Goal: Transaction & Acquisition: Purchase product/service

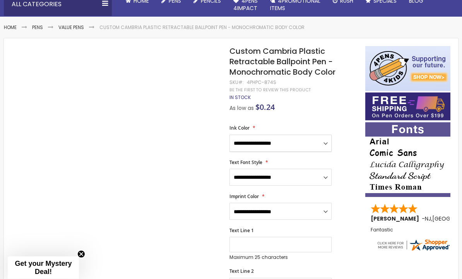
click at [318, 135] on select "**********" at bounding box center [280, 143] width 102 height 17
select select "*****"
click at [328, 173] on select "**********" at bounding box center [280, 177] width 102 height 17
select select "*****"
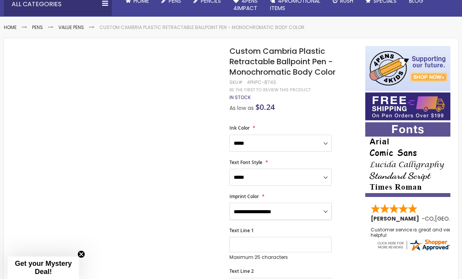
click at [323, 203] on select "**********" at bounding box center [280, 211] width 102 height 17
select select "*****"
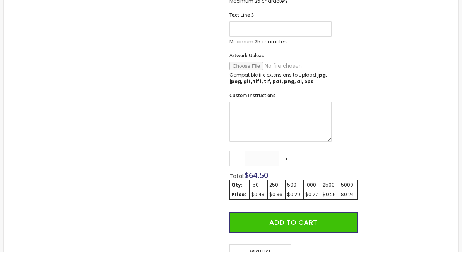
scroll to position [354, 0]
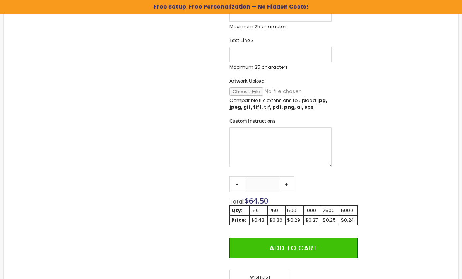
click at [289, 176] on link "+" at bounding box center [286, 183] width 15 height 15
click at [278, 207] on div "250" at bounding box center [276, 210] width 15 height 6
click at [272, 206] on td "250" at bounding box center [276, 210] width 18 height 10
click at [289, 178] on link "+" at bounding box center [286, 183] width 15 height 15
click at [289, 177] on link "+" at bounding box center [286, 183] width 15 height 15
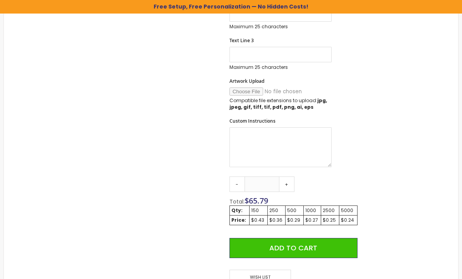
click at [289, 176] on link "+" at bounding box center [286, 183] width 15 height 15
click at [286, 176] on link "+" at bounding box center [286, 183] width 15 height 15
click at [287, 176] on link "+" at bounding box center [286, 183] width 15 height 15
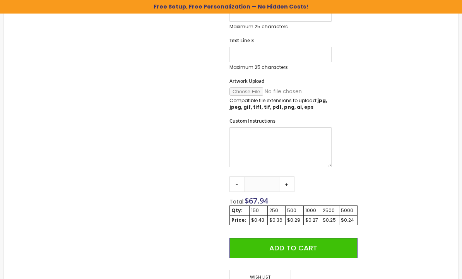
click at [287, 177] on link "+" at bounding box center [286, 183] width 15 height 15
click at [288, 176] on link "+" at bounding box center [286, 183] width 15 height 15
click at [286, 178] on link "+" at bounding box center [286, 183] width 15 height 15
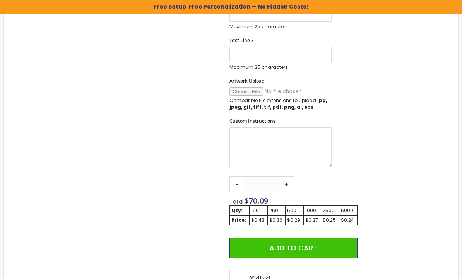
click at [287, 177] on link "+" at bounding box center [286, 183] width 15 height 15
click at [288, 180] on link "+" at bounding box center [286, 183] width 15 height 15
click at [286, 177] on link "+" at bounding box center [286, 183] width 15 height 15
click at [286, 179] on link "+" at bounding box center [286, 183] width 15 height 15
click at [285, 178] on link "+" at bounding box center [286, 183] width 15 height 15
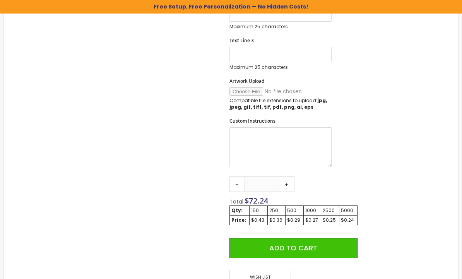
click at [284, 178] on link "+" at bounding box center [286, 183] width 15 height 15
click at [283, 177] on link "+" at bounding box center [286, 183] width 15 height 15
click at [282, 177] on link "+" at bounding box center [286, 183] width 15 height 15
click at [282, 176] on link "+" at bounding box center [286, 183] width 15 height 15
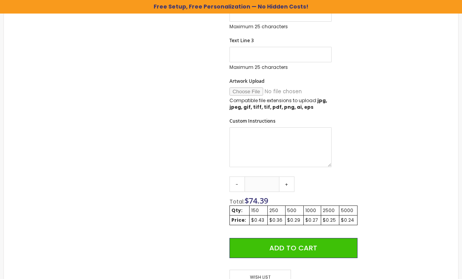
click at [282, 178] on link "+" at bounding box center [286, 183] width 15 height 15
click at [281, 176] on link "+" at bounding box center [286, 183] width 15 height 15
click at [285, 177] on link "+" at bounding box center [286, 183] width 15 height 15
click at [286, 177] on link "+" at bounding box center [286, 183] width 15 height 15
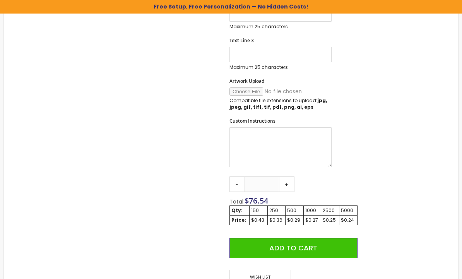
click at [287, 176] on link "+" at bounding box center [286, 183] width 15 height 15
click at [287, 177] on link "+" at bounding box center [286, 183] width 15 height 15
click at [286, 176] on link "+" at bounding box center [286, 183] width 15 height 15
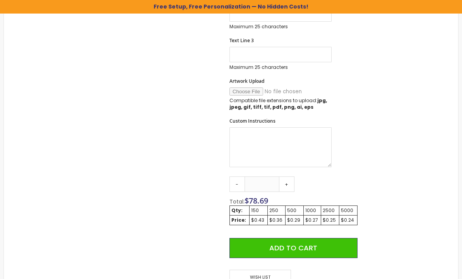
click at [287, 176] on link "+" at bounding box center [286, 183] width 15 height 15
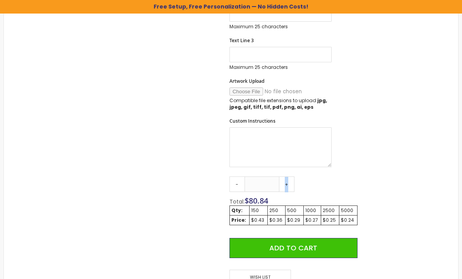
click at [287, 176] on link "+" at bounding box center [286, 183] width 15 height 15
click at [287, 177] on link "+" at bounding box center [286, 183] width 15 height 15
click at [288, 176] on link "+" at bounding box center [286, 183] width 15 height 15
click at [289, 177] on link "+" at bounding box center [286, 183] width 15 height 15
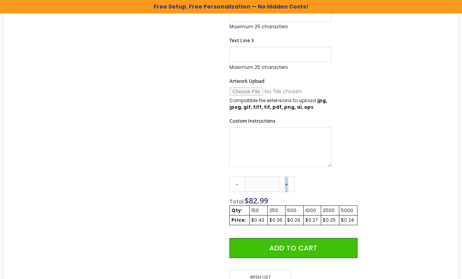
click at [291, 176] on link "+" at bounding box center [286, 183] width 15 height 15
click at [290, 176] on link "+" at bounding box center [286, 183] width 15 height 15
click at [291, 176] on link "+" at bounding box center [286, 183] width 15 height 15
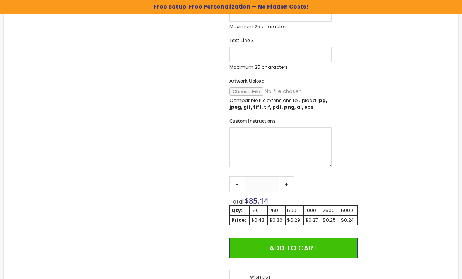
click at [289, 176] on link "+" at bounding box center [286, 183] width 15 height 15
click at [290, 176] on link "+" at bounding box center [286, 183] width 15 height 15
click at [287, 176] on link "+" at bounding box center [286, 183] width 15 height 15
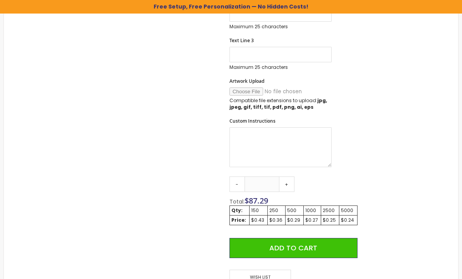
click at [288, 177] on link "+" at bounding box center [286, 183] width 15 height 15
click at [288, 178] on link "+" at bounding box center [286, 183] width 15 height 15
click at [287, 179] on link "+" at bounding box center [286, 183] width 15 height 15
click at [270, 176] on input "***" at bounding box center [262, 183] width 35 height 15
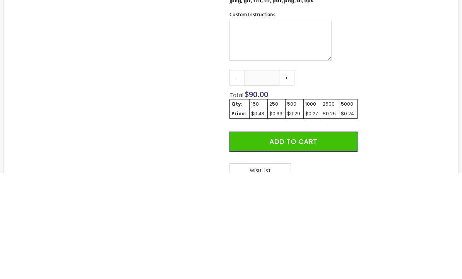
type input "***"
click at [293, 238] on button "Add to Cart" at bounding box center [293, 248] width 128 height 20
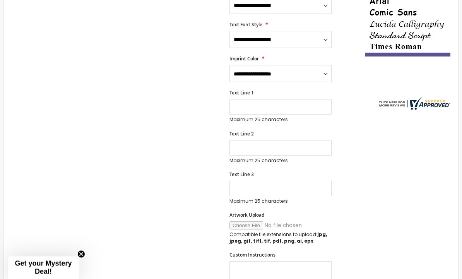
scroll to position [223, 0]
